Goal: Book appointment/travel/reservation

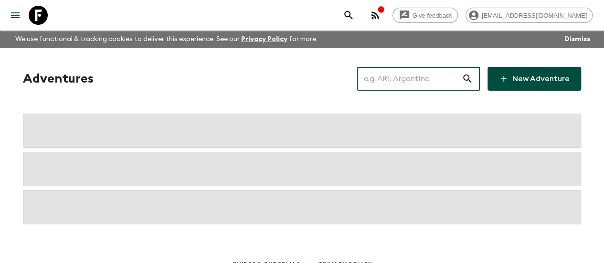
click at [387, 79] on input "text" at bounding box center [409, 78] width 105 height 27
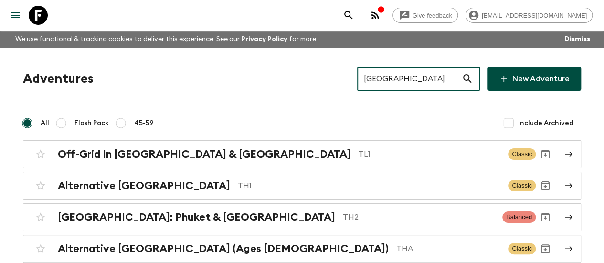
click at [422, 78] on input "[GEOGRAPHIC_DATA]" at bounding box center [409, 78] width 105 height 27
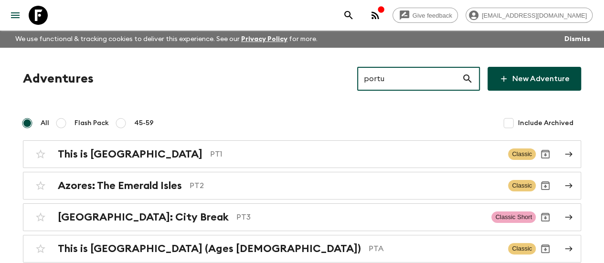
click at [387, 76] on input "portu" at bounding box center [409, 78] width 105 height 27
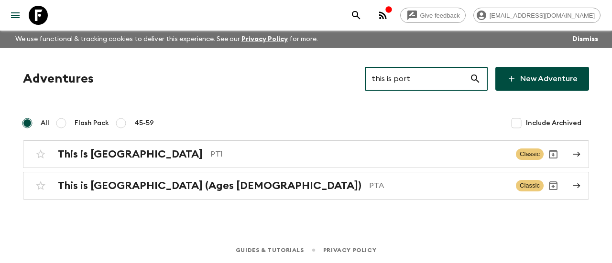
type input "this is port"
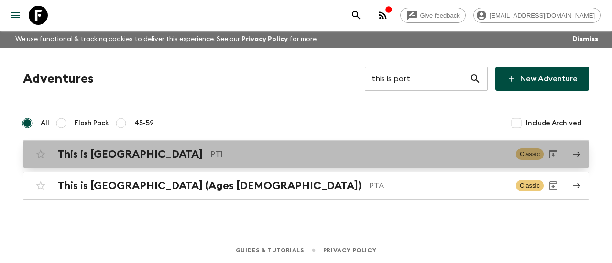
click at [115, 161] on div "This is Portugal PT1 Classic" at bounding box center [287, 154] width 512 height 19
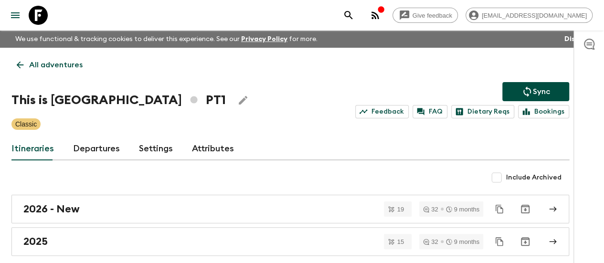
click at [98, 88] on div "This is Portugal PT1 Sync Feedback FAQ Dietary Reqs Bookings" at bounding box center [290, 100] width 558 height 36
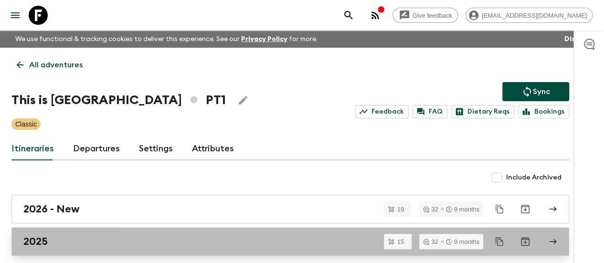
click at [87, 231] on link "2025" at bounding box center [290, 241] width 558 height 29
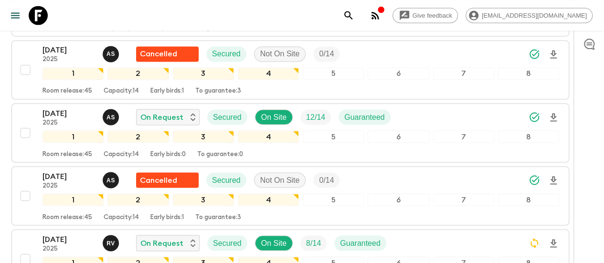
scroll to position [794, 0]
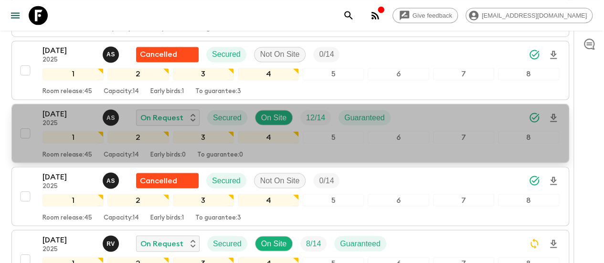
click at [72, 108] on p "[DATE]" at bounding box center [69, 113] width 53 height 11
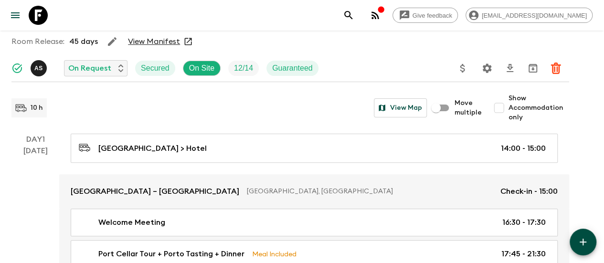
scroll to position [70, 0]
click at [507, 111] on input "Show Accommodation only" at bounding box center [499, 107] width 19 height 19
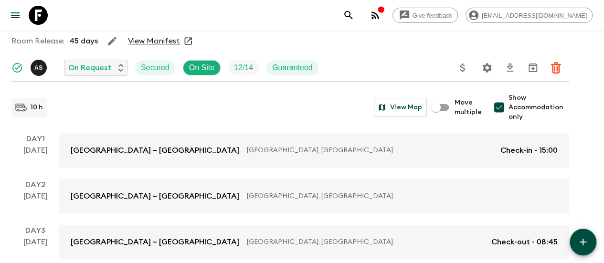
click at [509, 108] on input "Show Accommodation only" at bounding box center [499, 107] width 19 height 19
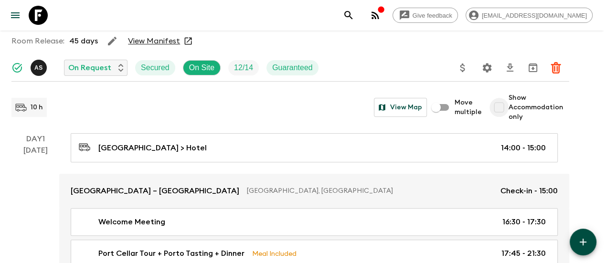
click at [509, 108] on input "Show Accommodation only" at bounding box center [499, 107] width 19 height 19
checkbox input "true"
